Goal: Task Accomplishment & Management: Manage account settings

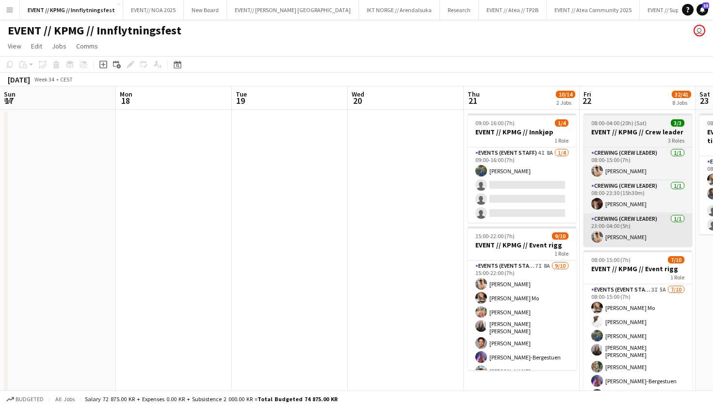
scroll to position [0, 300]
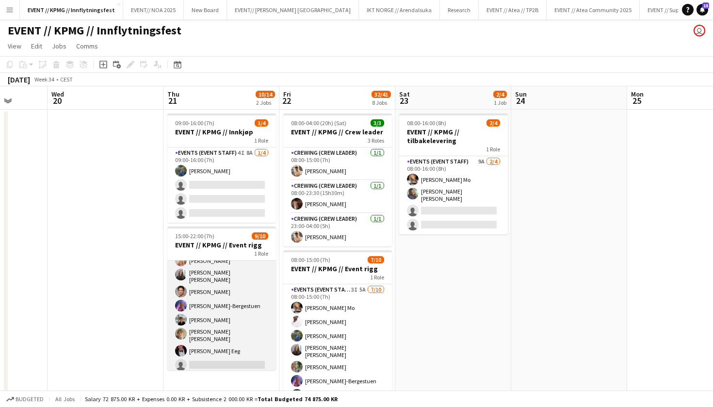
click at [224, 274] on app-card-role "Events (Event Staff) 7I 8A [DATE] 15:00-22:00 (7h) [PERSON_NAME] [PERSON_NAME] …" at bounding box center [221, 291] width 109 height 165
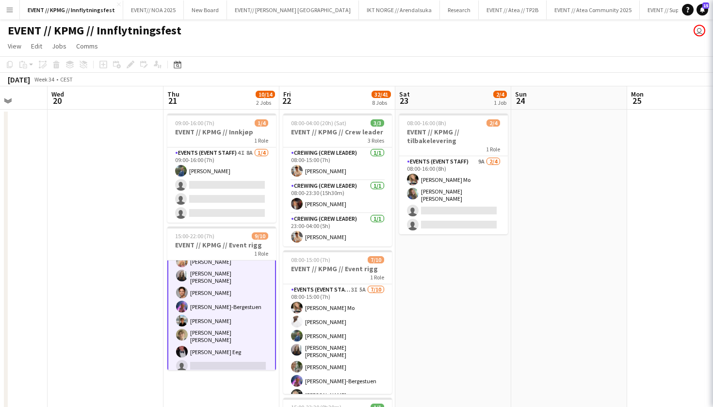
scroll to position [50, 0]
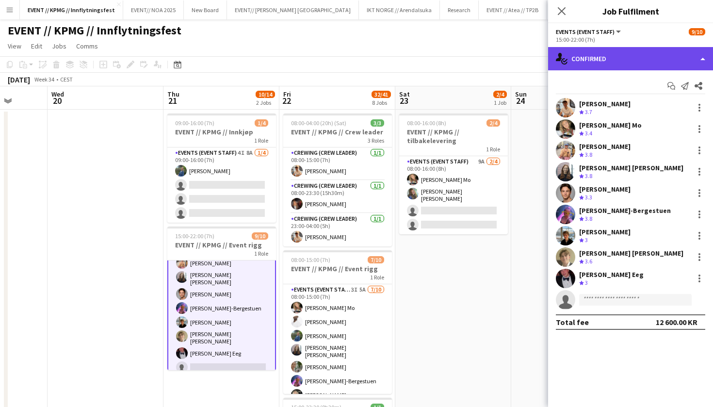
click at [617, 68] on div "single-neutral-actions-check-2 Confirmed" at bounding box center [630, 58] width 165 height 23
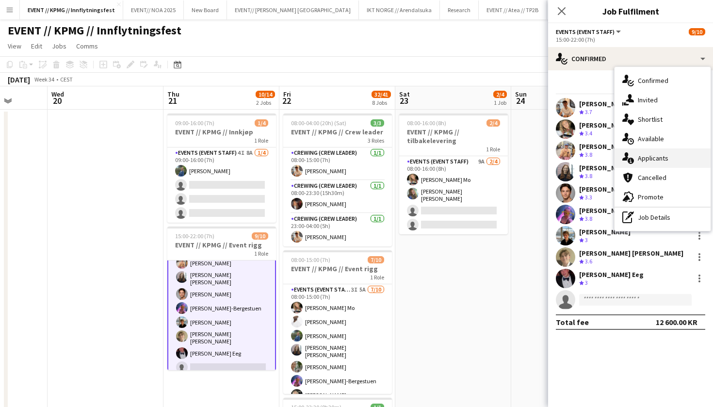
click at [661, 156] on div "single-neutral-actions-information Applicants" at bounding box center [662, 157] width 96 height 19
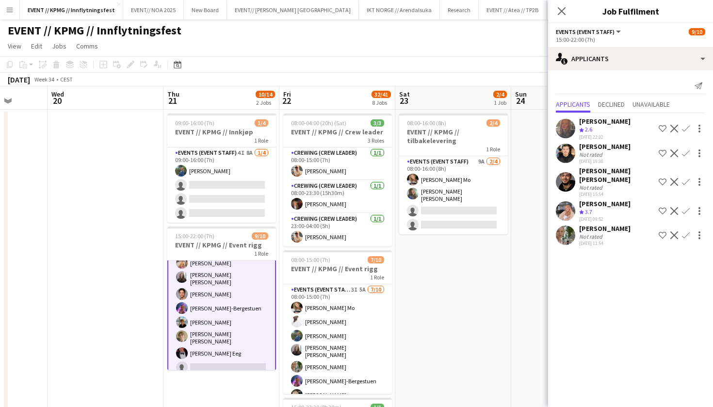
click at [579, 233] on div "Not rated" at bounding box center [591, 236] width 25 height 7
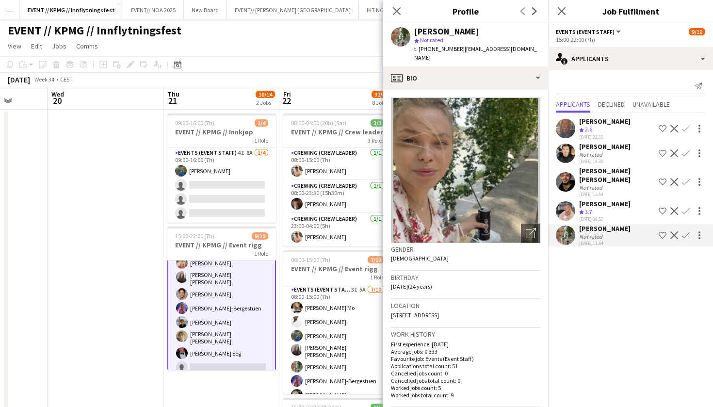
click at [690, 230] on button "Confirm" at bounding box center [686, 235] width 12 height 12
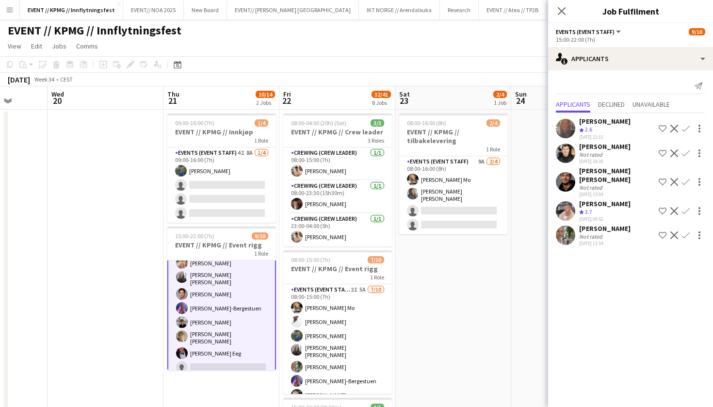
click at [687, 231] on app-icon "Confirm" at bounding box center [686, 235] width 8 height 8
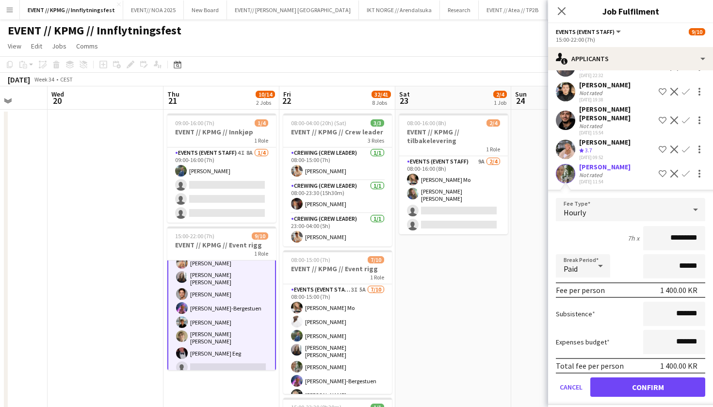
scroll to position [61, 0]
click at [664, 378] on button "Confirm" at bounding box center [647, 387] width 115 height 19
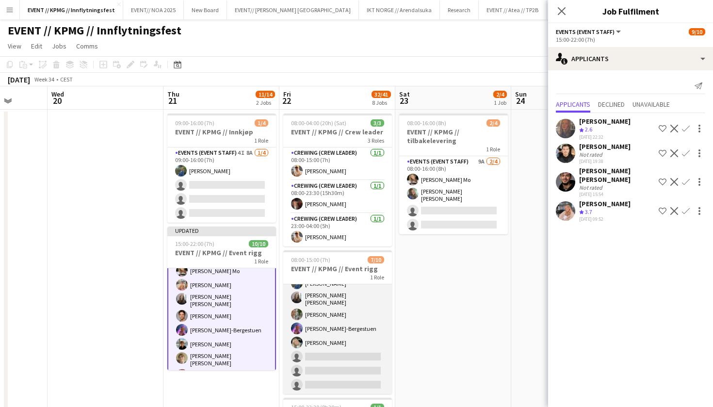
scroll to position [50, 0]
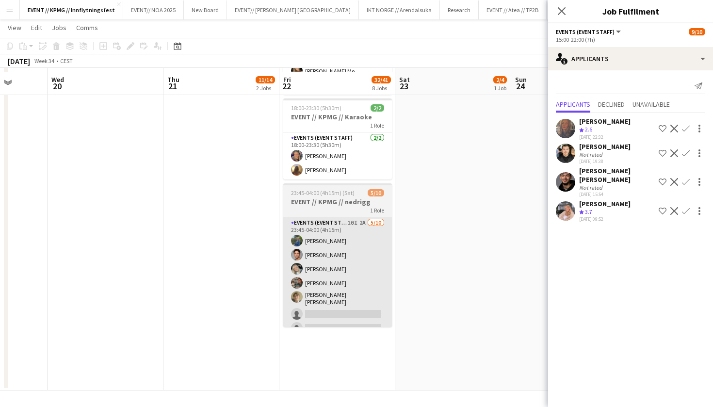
click at [372, 310] on app-card-role "Events (Event Staff) 10I 2A [DATE] 23:45-04:00 (4h15m) [PERSON_NAME] [PERSON_NA…" at bounding box center [337, 298] width 109 height 162
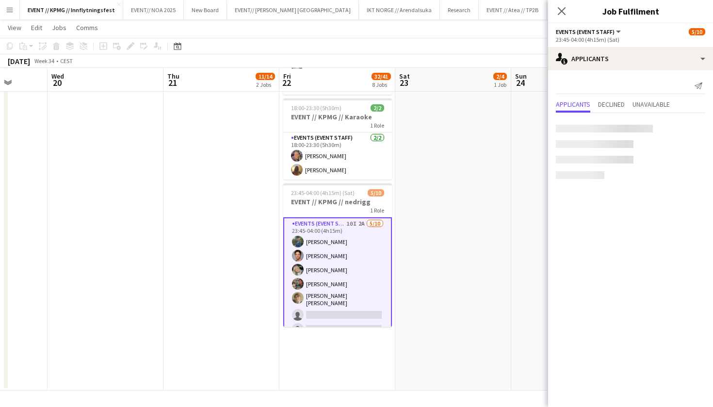
scroll to position [756, 0]
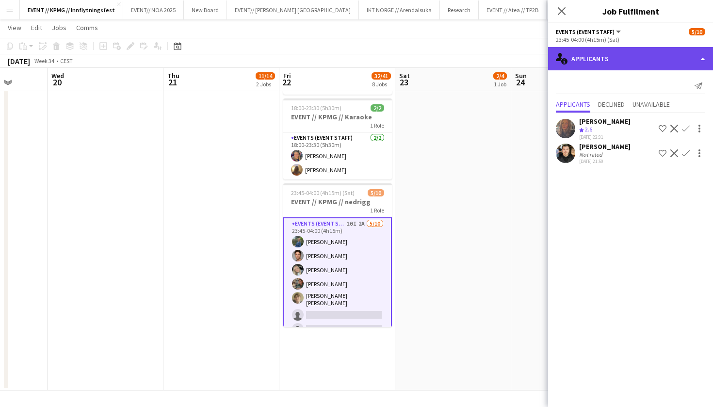
click at [633, 55] on div "single-neutral-actions-information Applicants" at bounding box center [630, 58] width 165 height 23
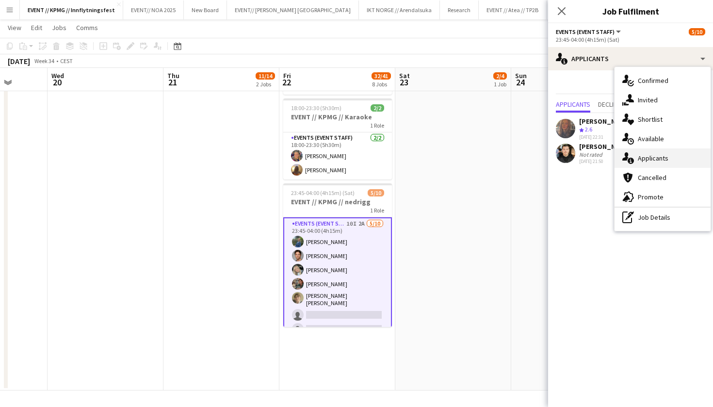
click at [656, 165] on div "single-neutral-actions-information Applicants" at bounding box center [662, 157] width 96 height 19
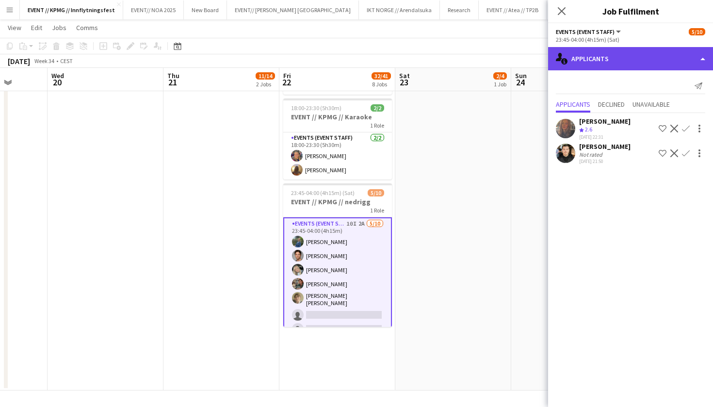
click at [626, 61] on div "single-neutral-actions-information Applicants" at bounding box center [630, 58] width 165 height 23
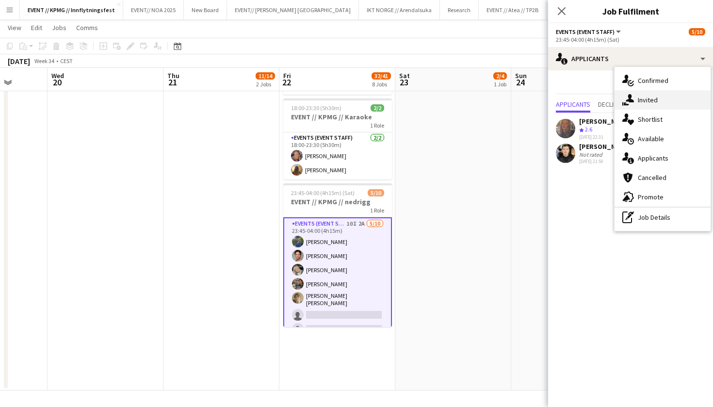
click at [651, 95] on div "single-neutral-actions-share-1 Invited" at bounding box center [662, 99] width 96 height 19
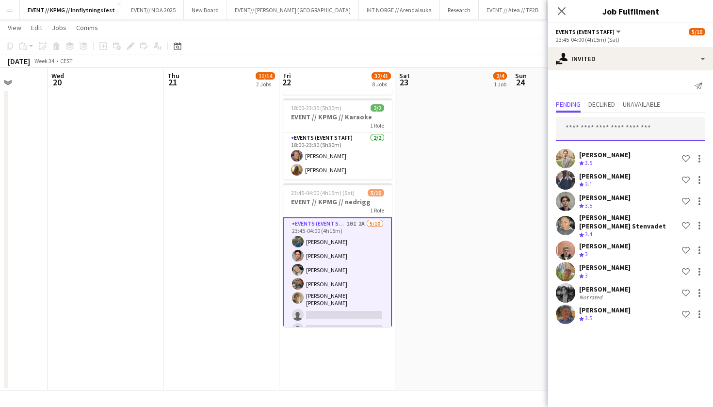
click at [614, 128] on input "text" at bounding box center [629, 129] width 149 height 24
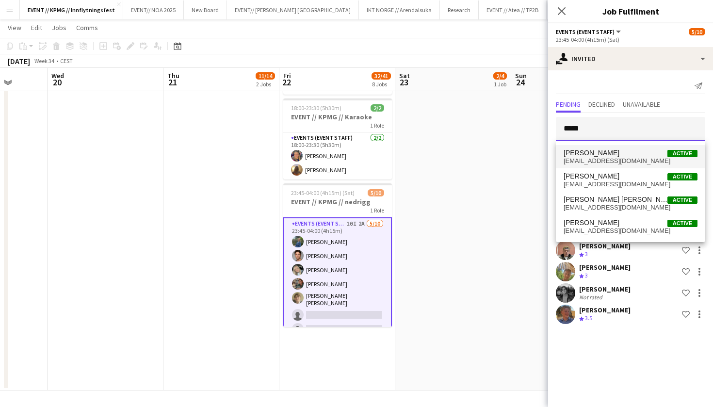
type input "*****"
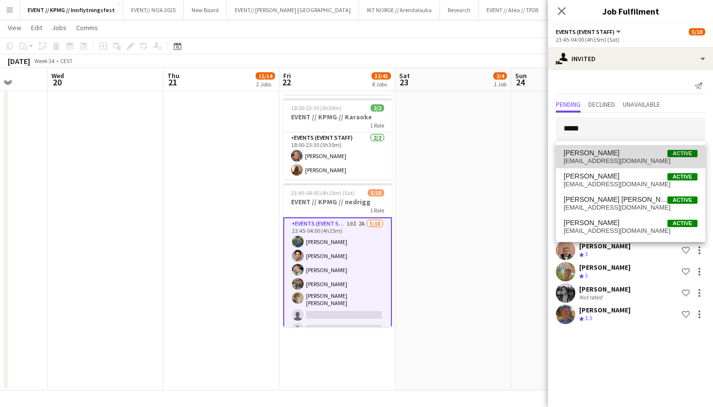
click at [619, 155] on span "[PERSON_NAME]" at bounding box center [591, 153] width 56 height 8
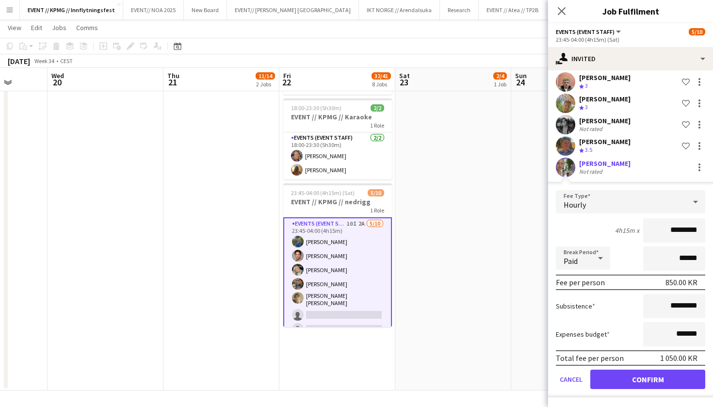
scroll to position [168, 0]
click at [654, 383] on button "Confirm" at bounding box center [647, 378] width 115 height 19
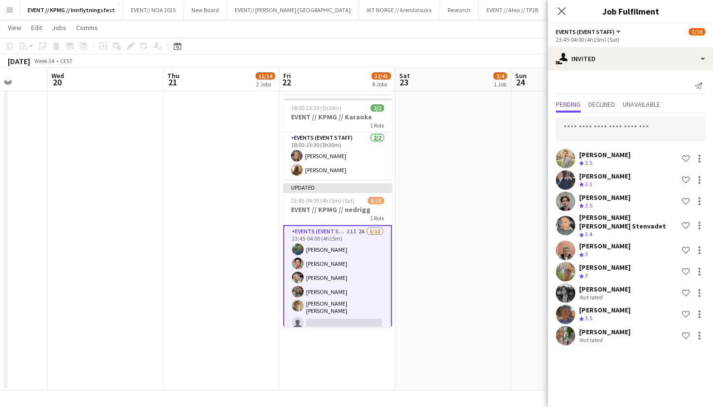
scroll to position [0, 0]
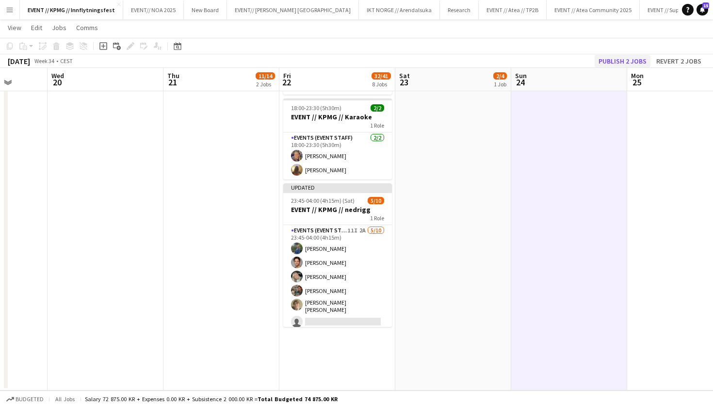
click at [632, 64] on button "Publish 2 jobs" at bounding box center [622, 61] width 56 height 13
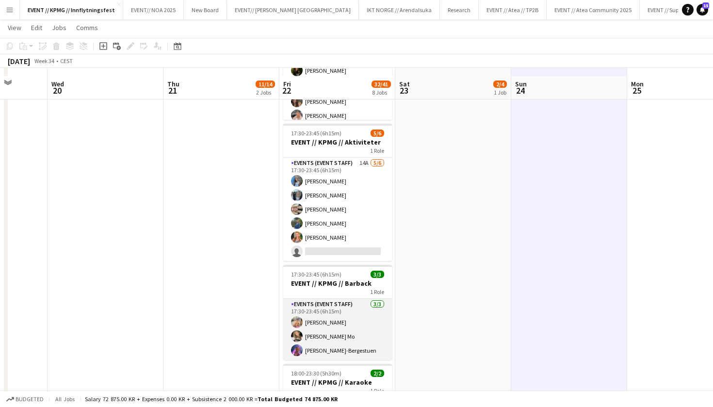
scroll to position [488, 0]
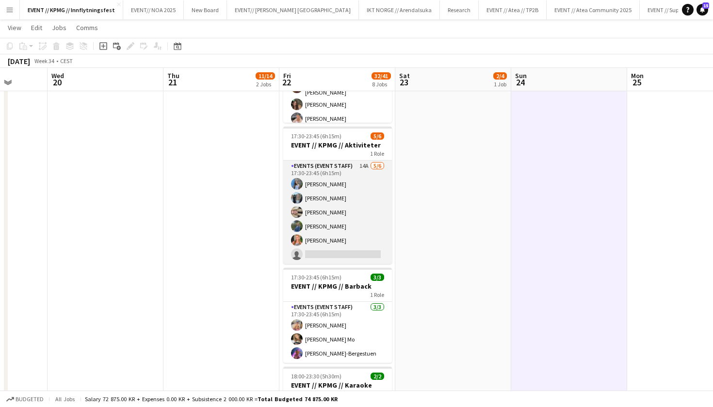
click at [332, 232] on app-card-role "Events (Event Staff) 14A [DATE] 17:30-23:45 (6h15m) [PERSON_NAME] [PERSON_NAME]…" at bounding box center [337, 211] width 109 height 103
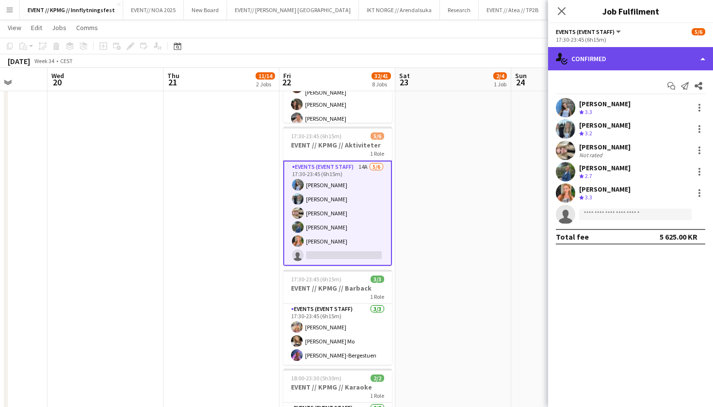
click at [619, 63] on div "single-neutral-actions-check-2 Confirmed" at bounding box center [630, 58] width 165 height 23
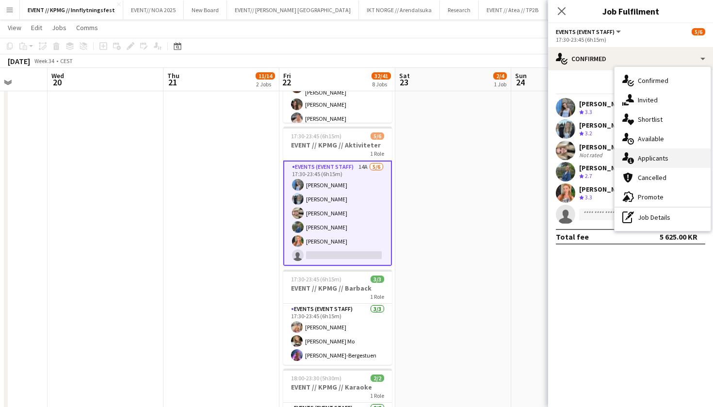
click at [671, 159] on div "single-neutral-actions-information Applicants" at bounding box center [662, 157] width 96 height 19
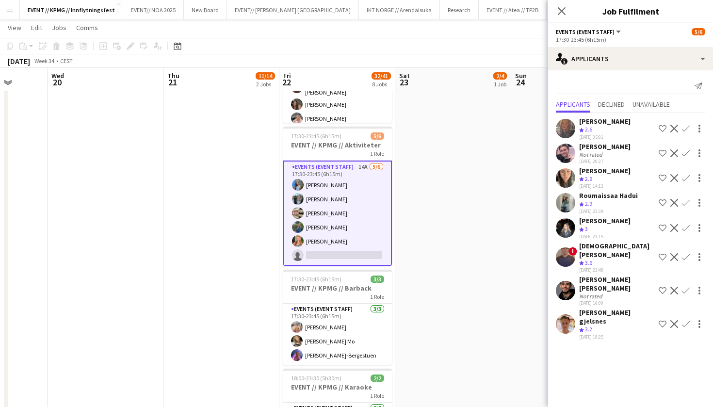
click at [571, 206] on app-user-avatar at bounding box center [564, 202] width 19 height 19
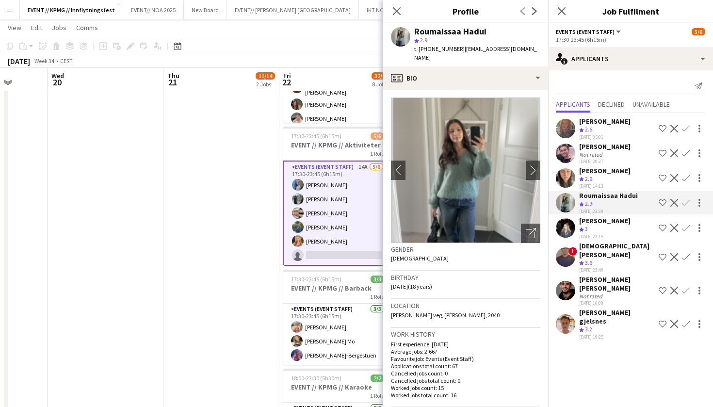
click at [570, 185] on app-user-avatar at bounding box center [564, 177] width 19 height 19
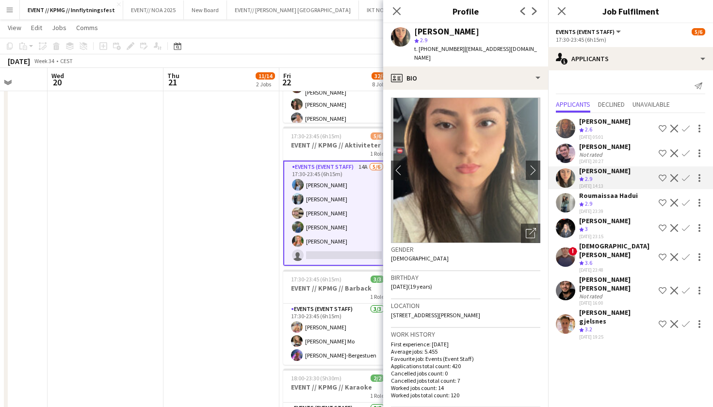
click at [573, 256] on app-user-avatar at bounding box center [564, 256] width 19 height 19
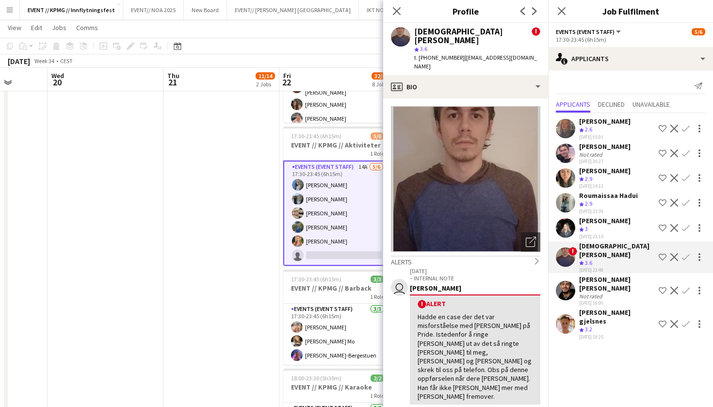
click at [566, 285] on app-user-avatar at bounding box center [564, 290] width 19 height 19
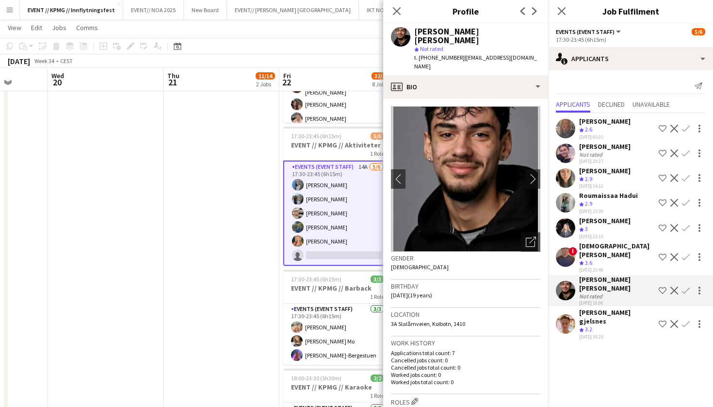
click at [576, 240] on div "[PERSON_NAME] Crew rating 2.6 [DATE] 05:01 Shortlist crew Decline Confirm [PERS…" at bounding box center [630, 227] width 165 height 228
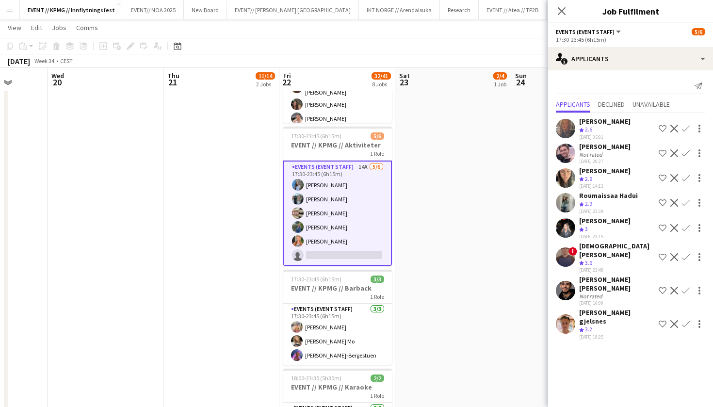
click at [578, 178] on div "[PERSON_NAME] Crew rating 2.9 [DATE] 14:13 Shortlist crew Decline Confirm" at bounding box center [630, 177] width 165 height 23
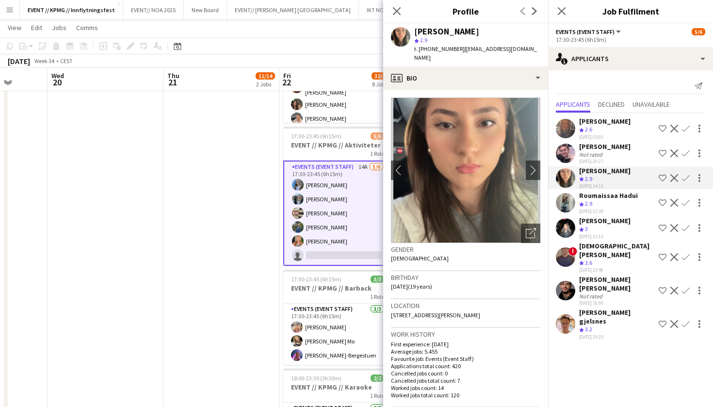
click at [689, 176] on app-icon "Confirm" at bounding box center [686, 178] width 8 height 8
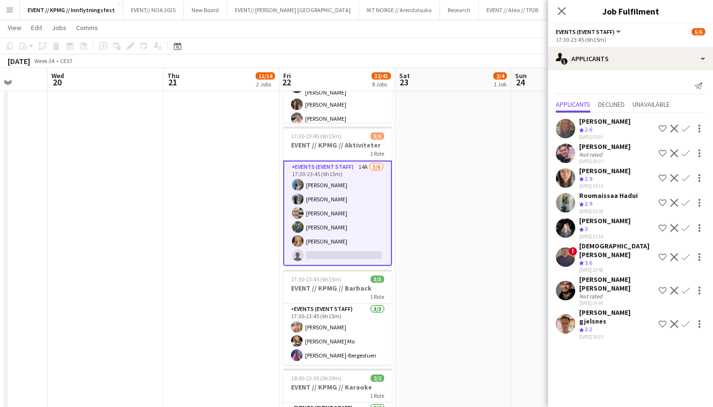
click at [686, 179] on app-icon "Confirm" at bounding box center [686, 178] width 8 height 8
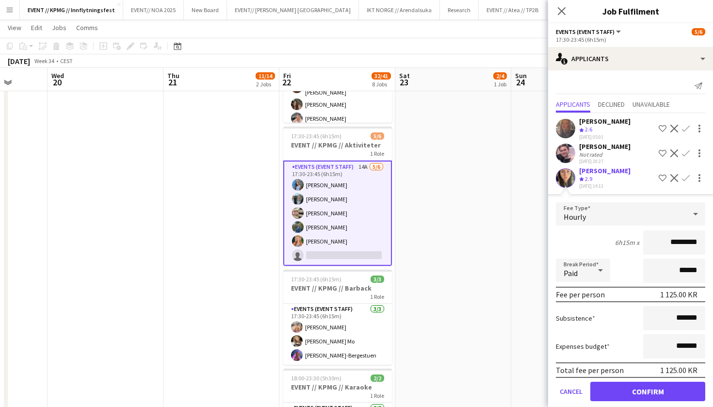
click at [654, 383] on button "Confirm" at bounding box center [647, 390] width 115 height 19
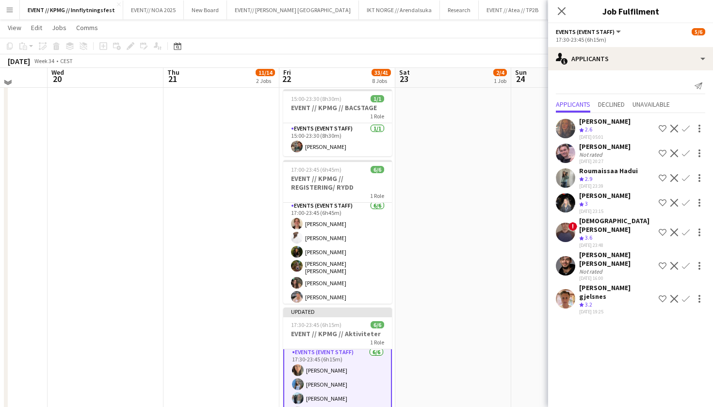
scroll to position [299, 0]
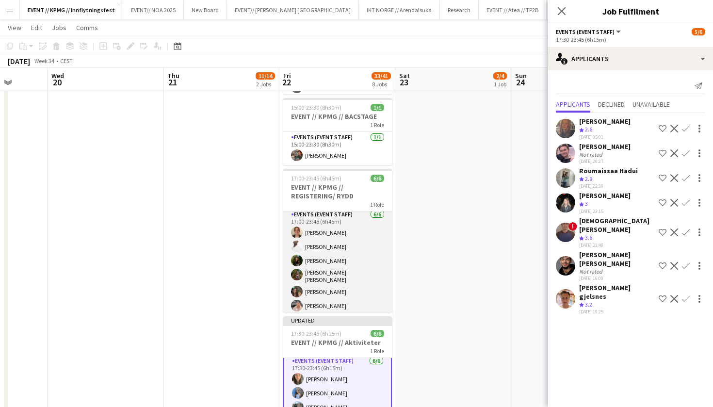
click at [343, 284] on app-card-role "Events (Event Staff) [DATE] 17:00-23:45 (6h45m) [PERSON_NAME] [PERSON_NAME] [PE…" at bounding box center [337, 262] width 109 height 106
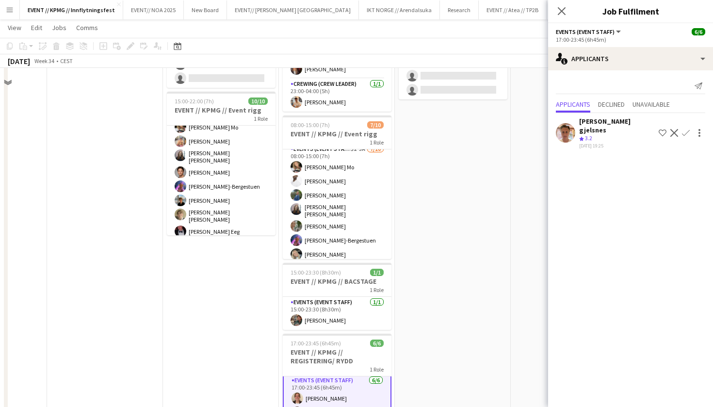
scroll to position [21, 0]
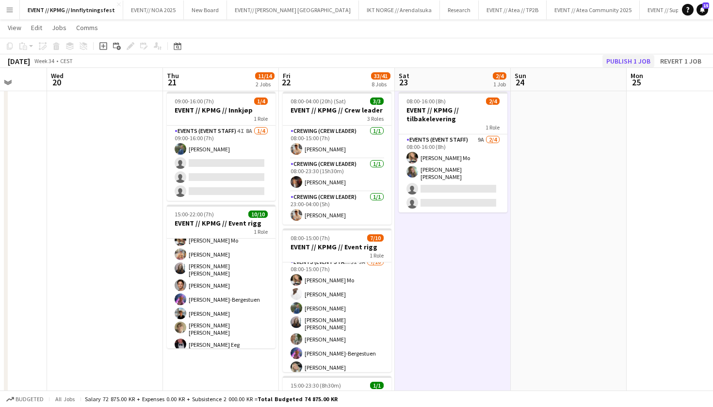
click at [627, 57] on button "Publish 1 job" at bounding box center [628, 61] width 52 height 13
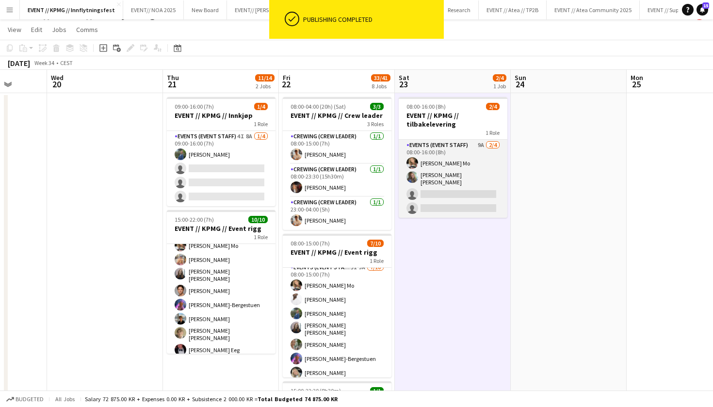
scroll to position [16, 0]
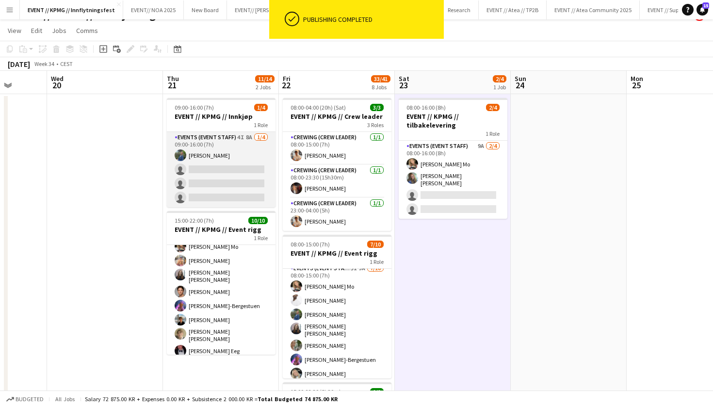
click at [234, 162] on app-card-role "Events (Event Staff) 4I 8A [DATE] 09:00-16:00 (7h) [PERSON_NAME] single-neutral…" at bounding box center [221, 169] width 109 height 75
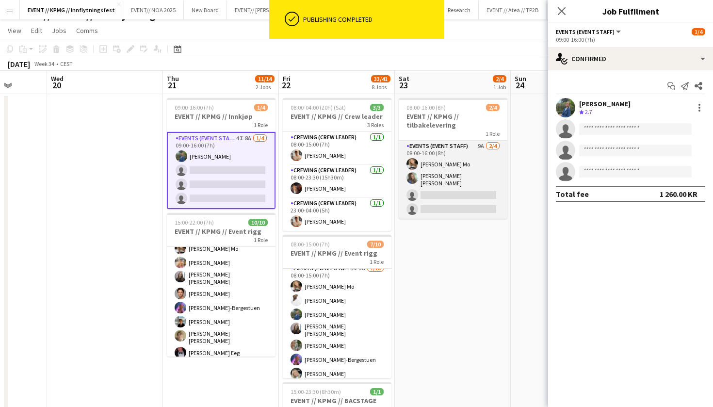
click at [475, 201] on app-card-role "Events (Event Staff) 9A [DATE] 08:00-16:00 (8h) [PERSON_NAME] Mo [PERSON_NAME] …" at bounding box center [452, 180] width 109 height 78
